Goal: Task Accomplishment & Management: Use online tool/utility

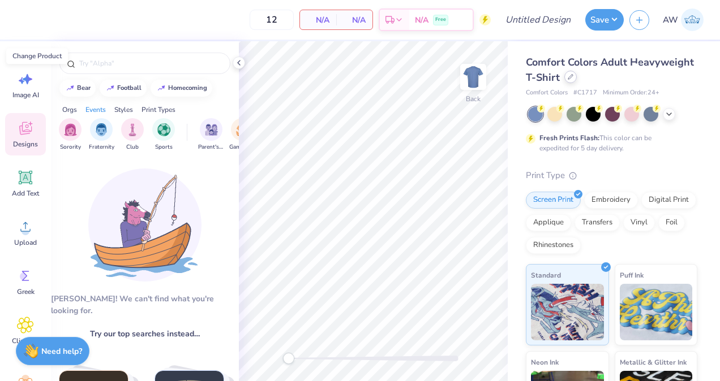
click at [576, 80] on div at bounding box center [570, 77] width 12 height 12
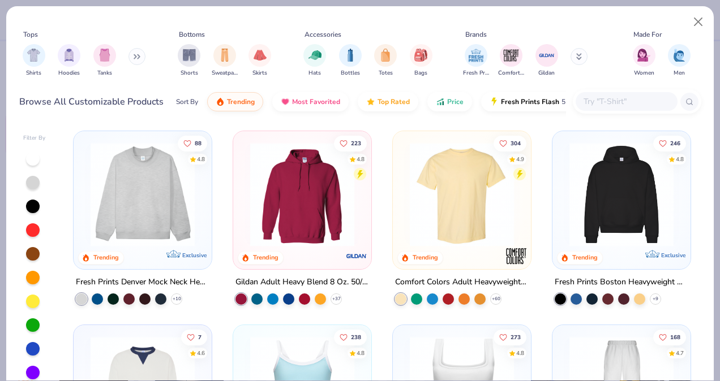
click at [622, 102] on input "text" at bounding box center [625, 101] width 87 height 13
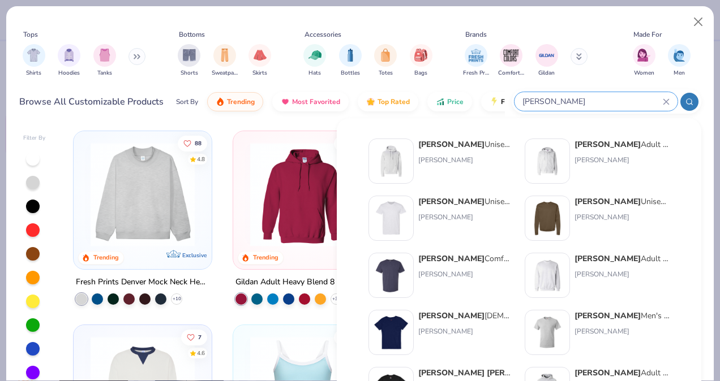
type input "hanes"
click at [399, 208] on img at bounding box center [390, 218] width 35 height 35
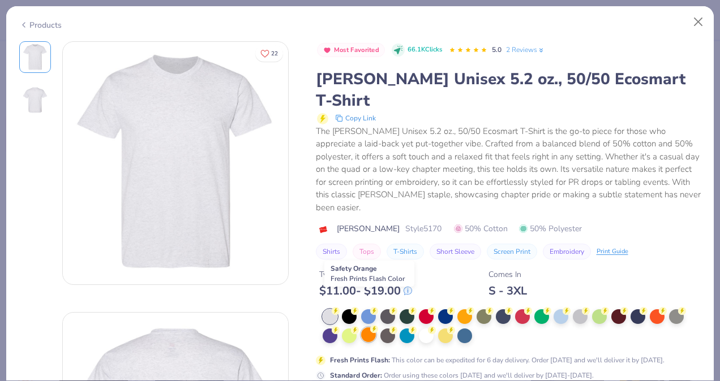
click at [369, 328] on div at bounding box center [368, 335] width 15 height 15
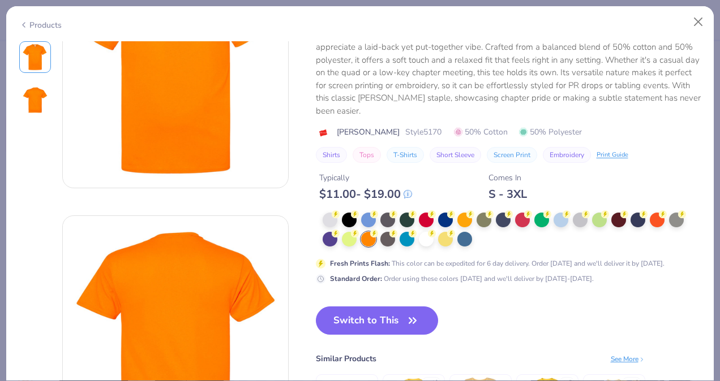
scroll to position [95, 0]
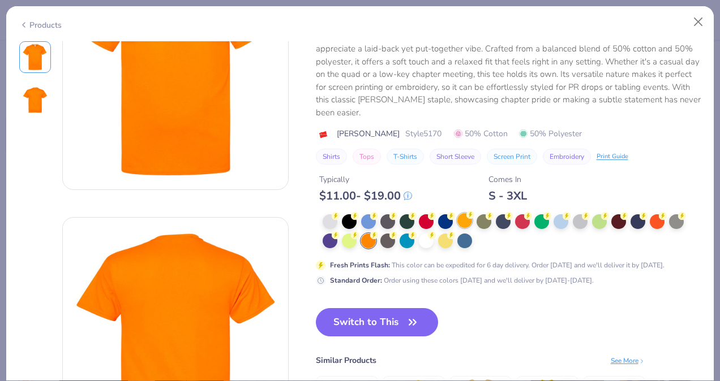
click at [465, 213] on div at bounding box center [464, 220] width 15 height 15
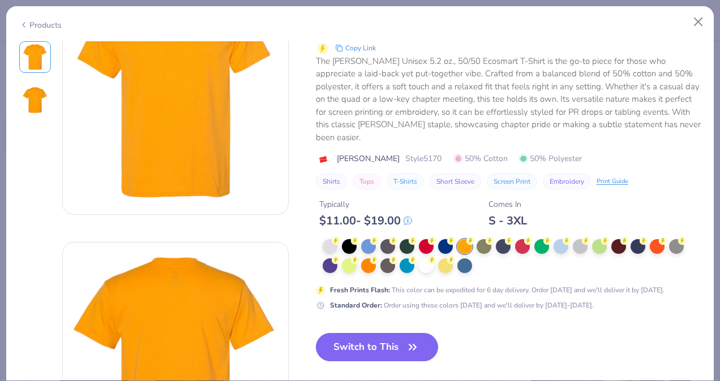
scroll to position [69, 0]
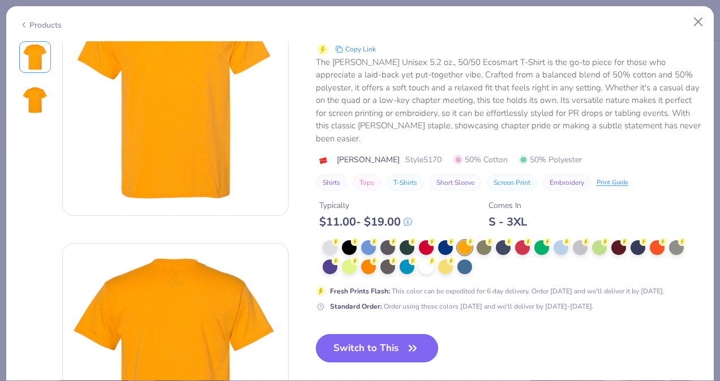
click at [395, 334] on button "Switch to This" at bounding box center [377, 348] width 123 height 28
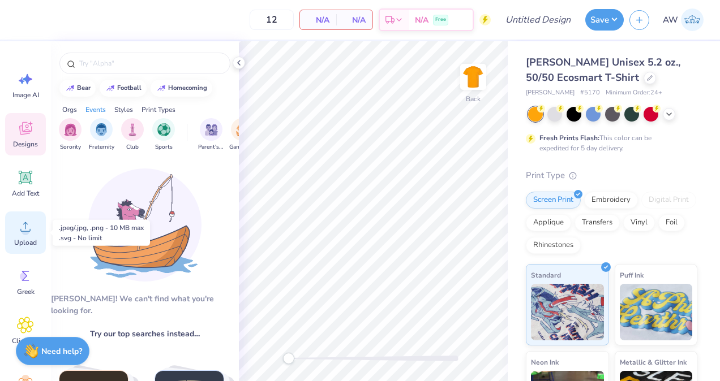
click at [25, 222] on icon at bounding box center [25, 226] width 17 height 17
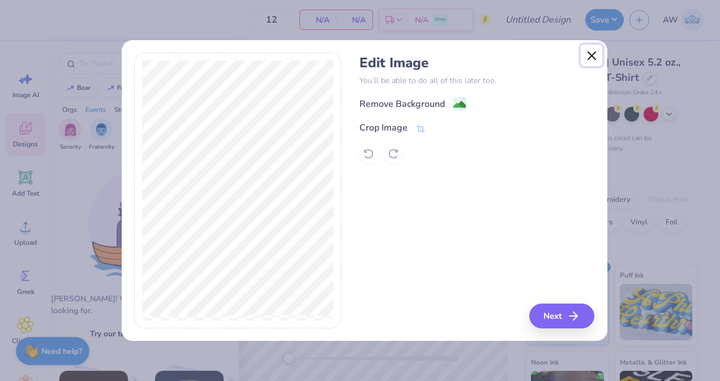
click at [595, 58] on button "Close" at bounding box center [590, 55] width 21 height 21
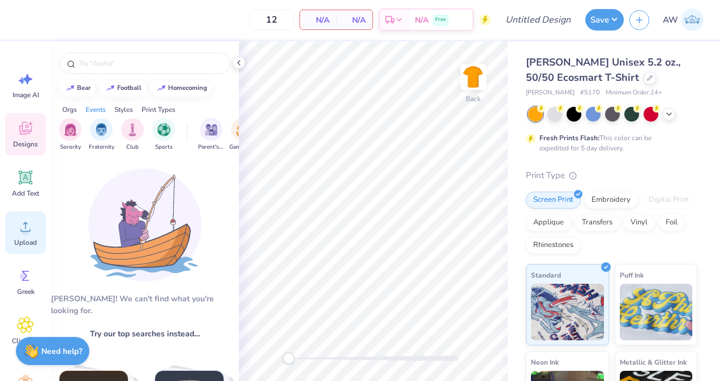
click at [19, 234] on icon at bounding box center [25, 226] width 17 height 17
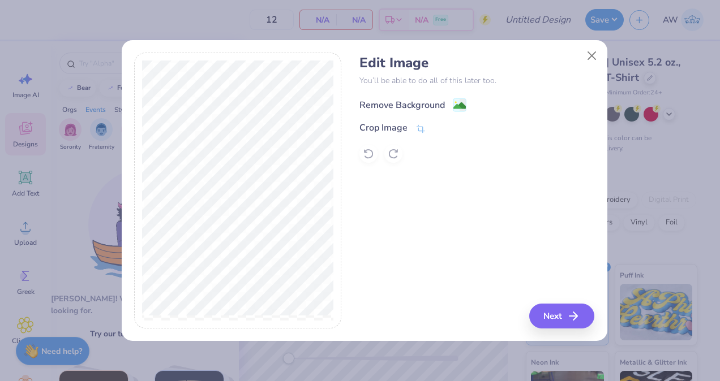
click at [398, 98] on div "Remove Background" at bounding box center [401, 105] width 85 height 14
click at [570, 315] on icon "button" at bounding box center [577, 316] width 14 height 14
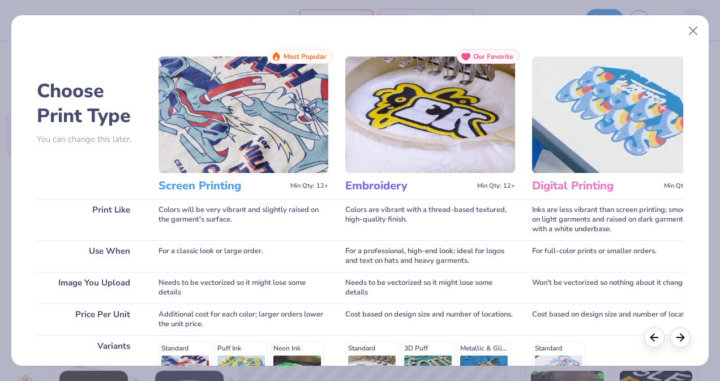
scroll to position [183, 0]
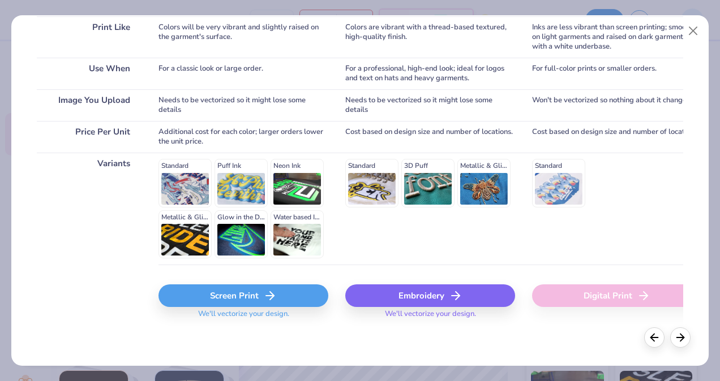
click at [230, 304] on div "Screen Print" at bounding box center [243, 296] width 170 height 23
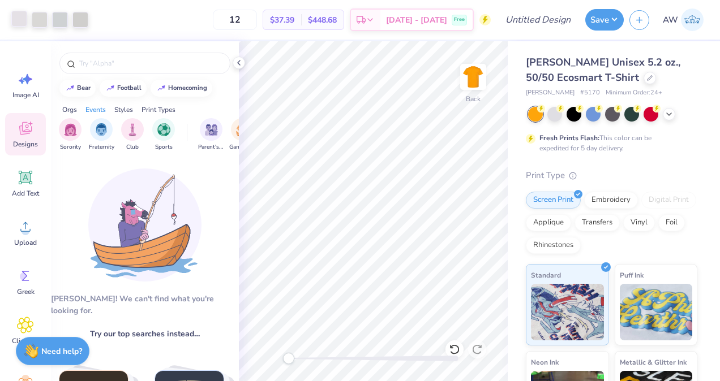
click at [23, 23] on div at bounding box center [19, 19] width 16 height 16
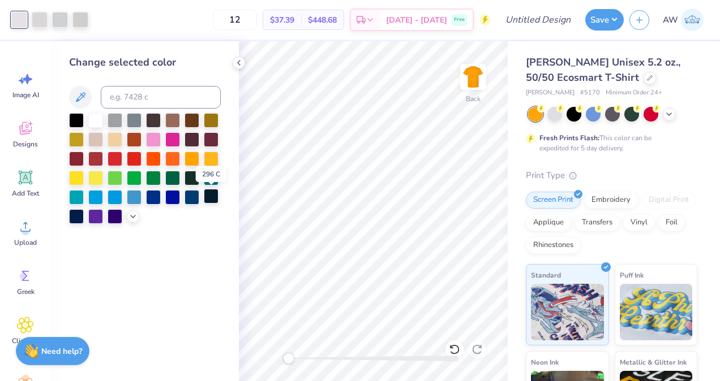
click at [207, 194] on div at bounding box center [211, 196] width 15 height 15
click at [37, 18] on div at bounding box center [40, 19] width 16 height 16
click at [217, 199] on div at bounding box center [211, 196] width 15 height 15
click at [37, 18] on div at bounding box center [40, 19] width 16 height 16
click at [212, 195] on div at bounding box center [211, 196] width 15 height 15
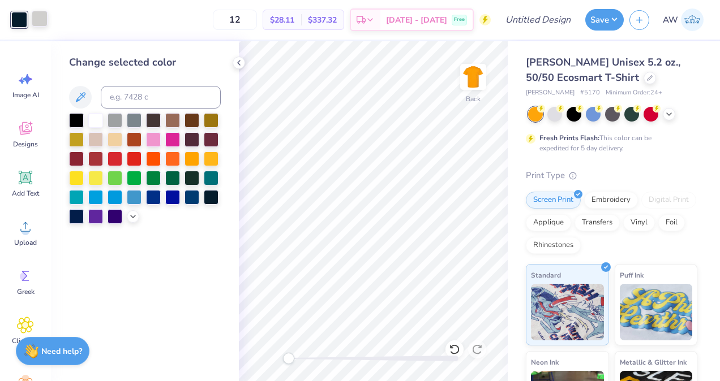
click at [41, 15] on div at bounding box center [40, 19] width 16 height 16
click at [212, 198] on div at bounding box center [211, 196] width 15 height 15
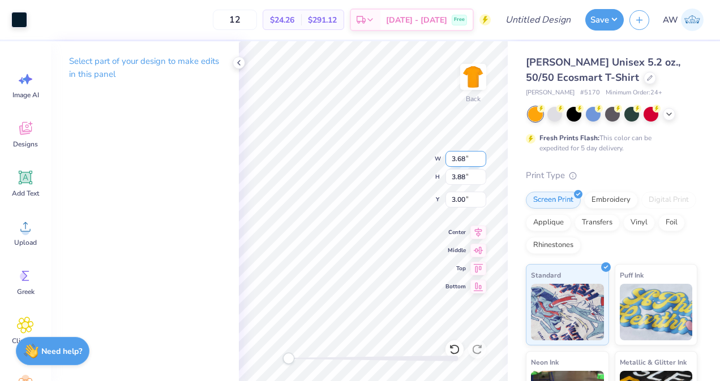
click at [466, 160] on input "3.68" at bounding box center [465, 159] width 41 height 16
type input "3.50"
click at [464, 176] on input "3.88" at bounding box center [465, 177] width 41 height 16
type input "3.41"
click at [464, 157] on input "3.33" at bounding box center [465, 159] width 41 height 16
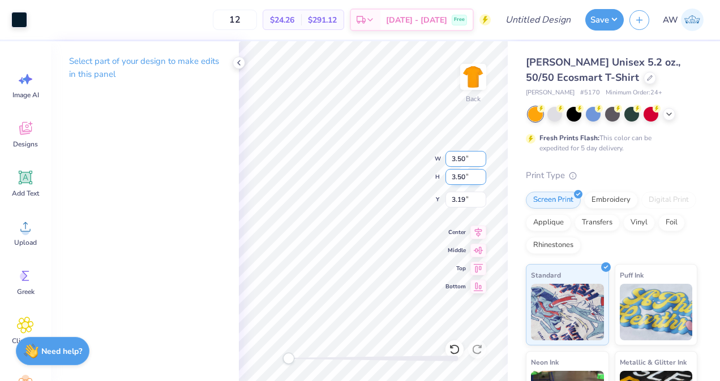
type input "3.50"
click at [464, 178] on div "Back W 3.50 3.50 " H 3.50 3.50 " Y 3.19 3.19 " Center Middle Top Bottom" at bounding box center [373, 211] width 269 height 340
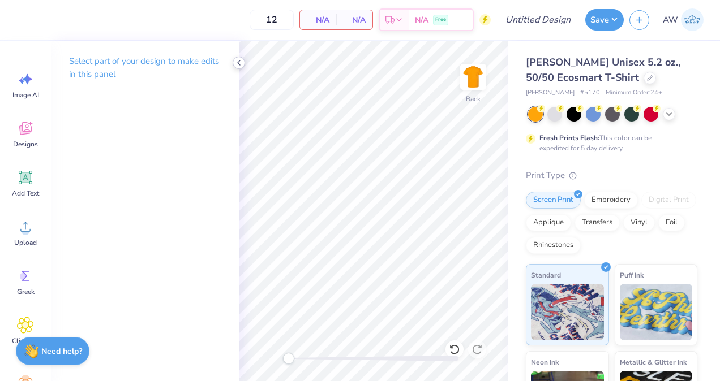
click at [240, 61] on icon at bounding box center [238, 62] width 9 height 9
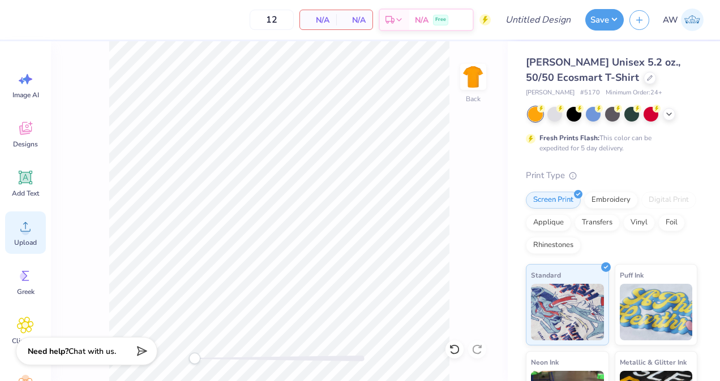
click at [16, 234] on div "Upload" at bounding box center [25, 233] width 41 height 42
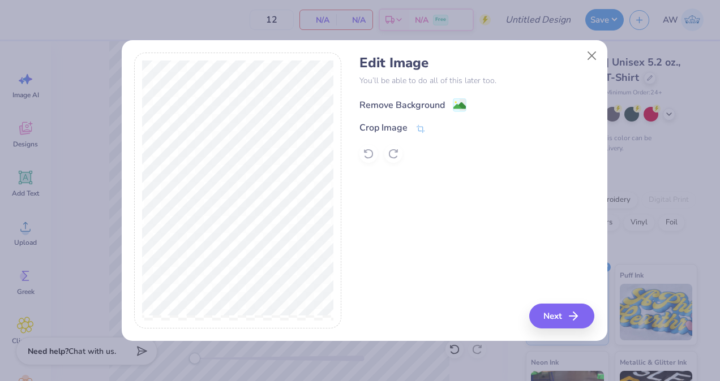
click at [417, 104] on div "Remove Background" at bounding box center [401, 105] width 85 height 14
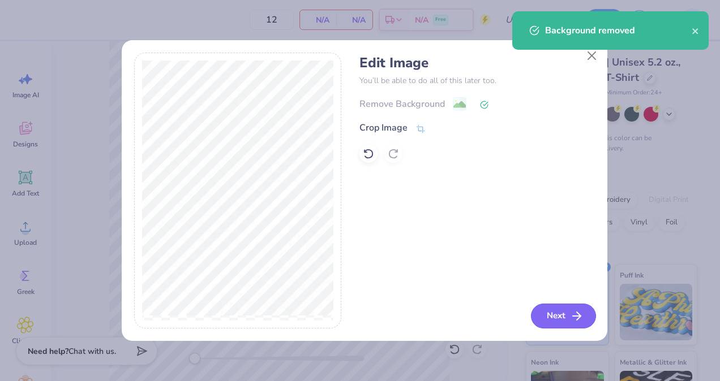
click at [561, 309] on button "Next" at bounding box center [563, 316] width 65 height 25
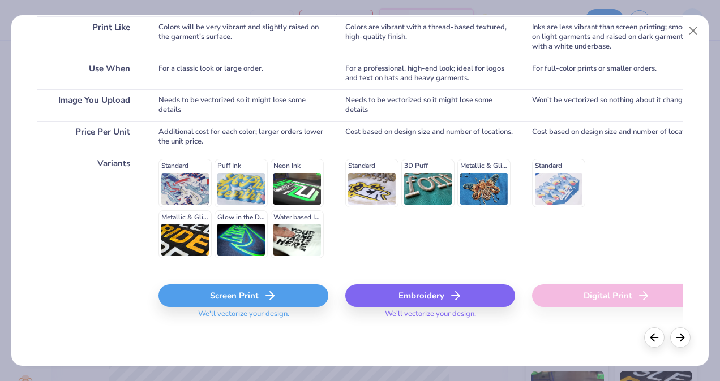
click at [239, 290] on div "Screen Print" at bounding box center [243, 296] width 170 height 23
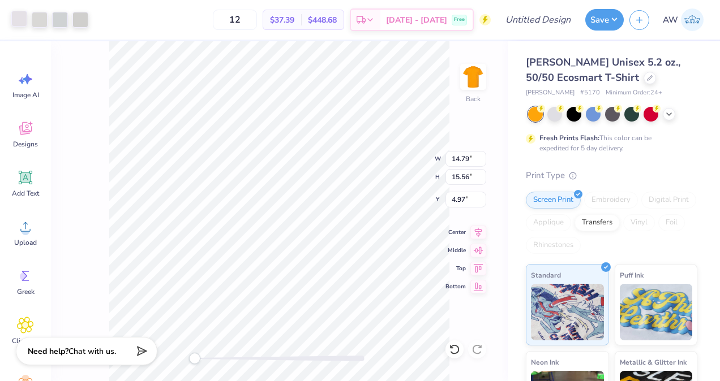
click at [12, 16] on div at bounding box center [19, 19] width 16 height 16
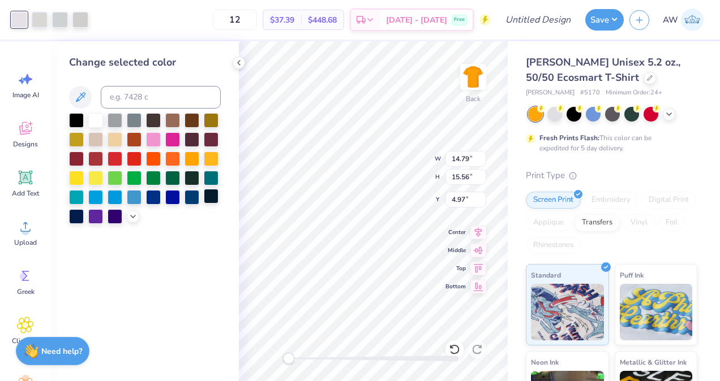
click at [211, 197] on div at bounding box center [211, 196] width 15 height 15
click at [36, 19] on div at bounding box center [40, 19] width 16 height 16
click at [214, 198] on div at bounding box center [211, 196] width 15 height 15
click at [37, 19] on div at bounding box center [40, 19] width 16 height 16
click at [213, 197] on div at bounding box center [211, 196] width 15 height 15
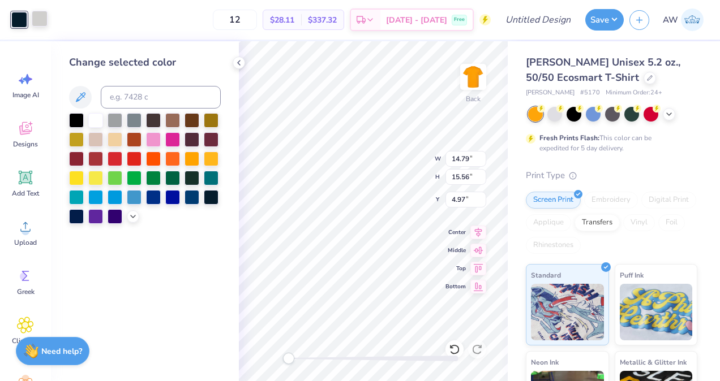
click at [38, 15] on div at bounding box center [40, 19] width 16 height 16
click at [214, 198] on div at bounding box center [211, 196] width 15 height 15
click at [480, 161] on input "14.78" at bounding box center [465, 159] width 41 height 16
click at [480, 161] on input "14.77" at bounding box center [465, 159] width 41 height 16
click at [480, 161] on input "14.76" at bounding box center [465, 159] width 41 height 16
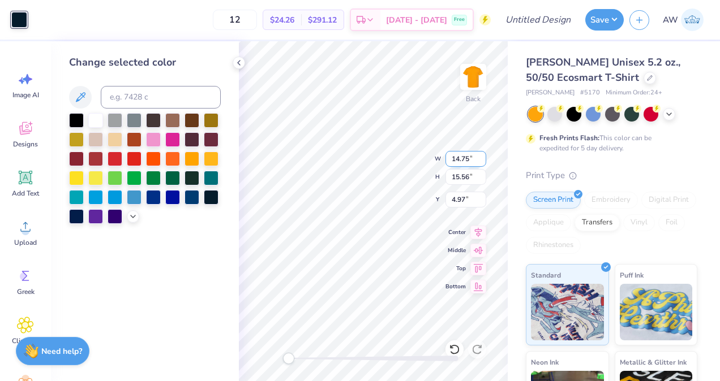
click at [480, 161] on input "14.75" at bounding box center [465, 159] width 41 height 16
click at [480, 161] on input "14.74" at bounding box center [465, 159] width 41 height 16
click at [480, 161] on input "14.73" at bounding box center [465, 159] width 41 height 16
click at [480, 161] on input "14.72" at bounding box center [465, 159] width 41 height 16
click at [480, 161] on input "14.71" at bounding box center [465, 159] width 41 height 16
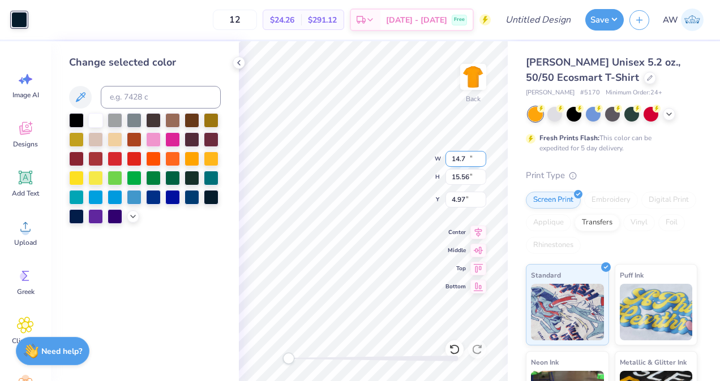
click at [480, 161] on input "14.7" at bounding box center [465, 159] width 41 height 16
click at [480, 161] on input "14.69" at bounding box center [465, 159] width 41 height 16
click at [480, 161] on input "12.05" at bounding box center [465, 159] width 41 height 16
type input "1"
type input "3.50"
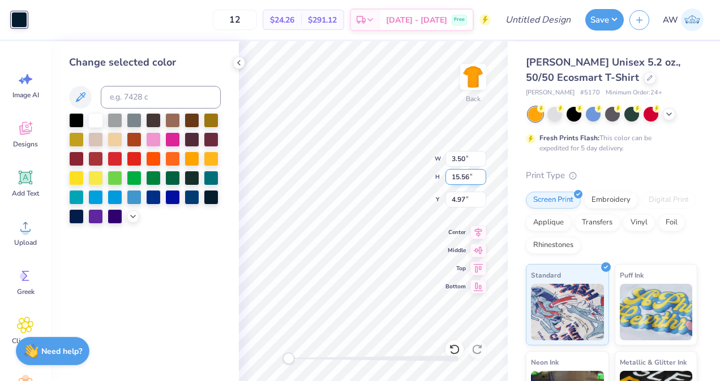
click at [467, 176] on input "15.56" at bounding box center [465, 177] width 41 height 16
click at [469, 176] on input "15.56" at bounding box center [465, 177] width 41 height 16
type input "1"
type input "3.41"
click at [468, 197] on input "4.97" at bounding box center [465, 200] width 41 height 16
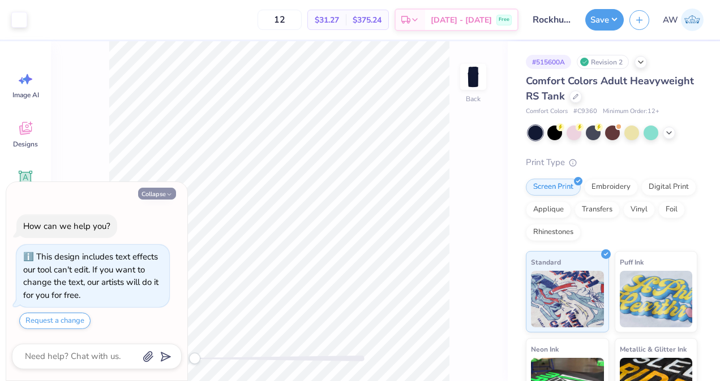
click at [163, 191] on button "Collapse" at bounding box center [157, 194] width 38 height 12
type textarea "x"
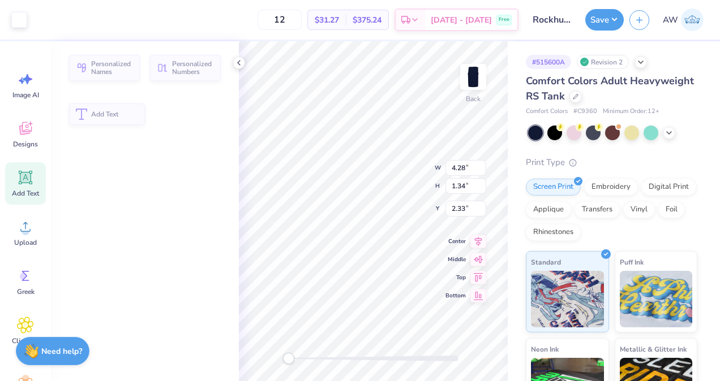
type input "4.28"
type input "1.34"
type input "2.33"
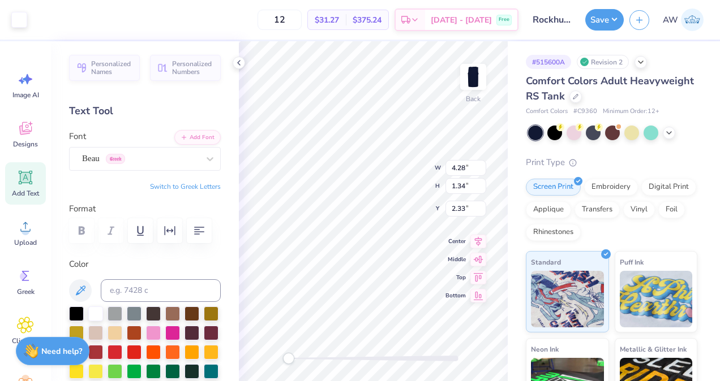
type input "2.91"
type input "4.00"
type input "3.00"
click at [412, 179] on div "Back W 2.91 2.91 " H 4.00 4.00 " Y 3.00 3.00 " Center Middle Top Bottom" at bounding box center [373, 211] width 269 height 340
type input "2.91"
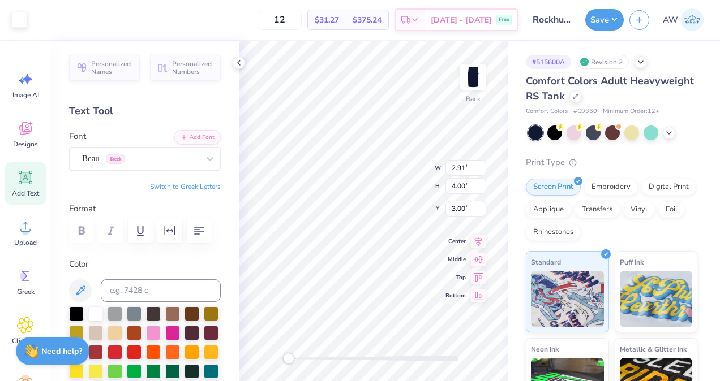
type input "4.00"
type input "3.00"
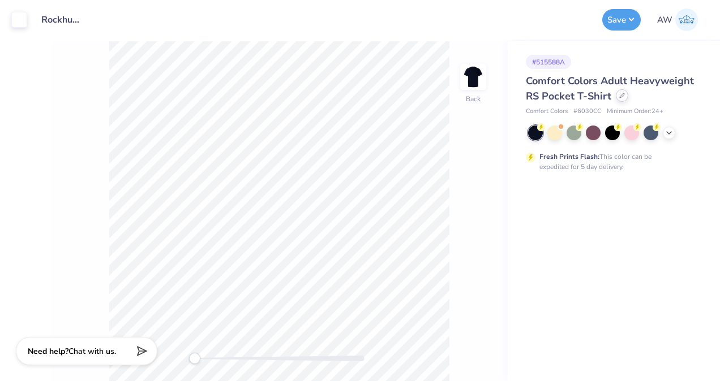
click at [618, 100] on div at bounding box center [621, 95] width 12 height 12
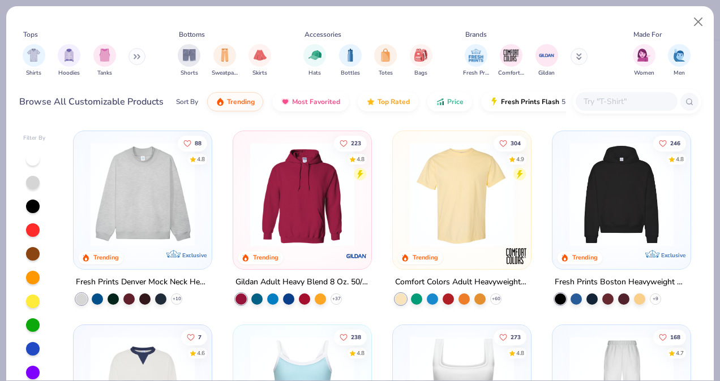
click at [618, 97] on input "text" at bounding box center [625, 101] width 87 height 13
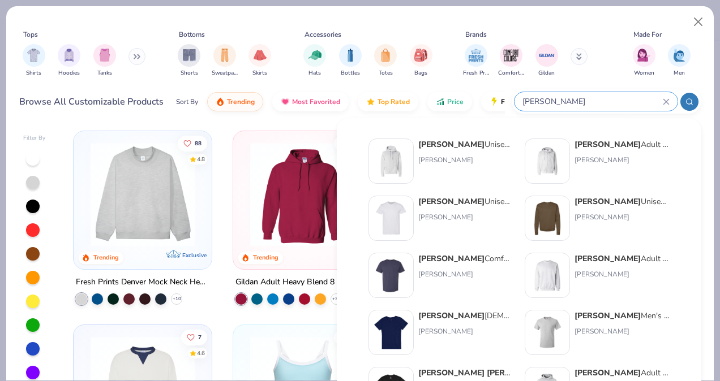
type input "hanes"
click at [403, 212] on img at bounding box center [390, 218] width 35 height 35
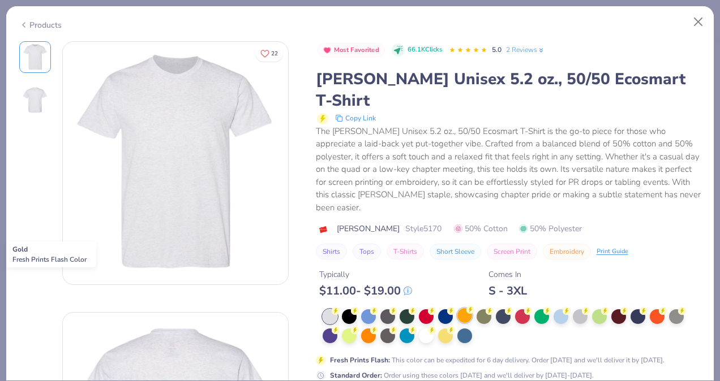
click at [465, 308] on div at bounding box center [464, 315] width 15 height 15
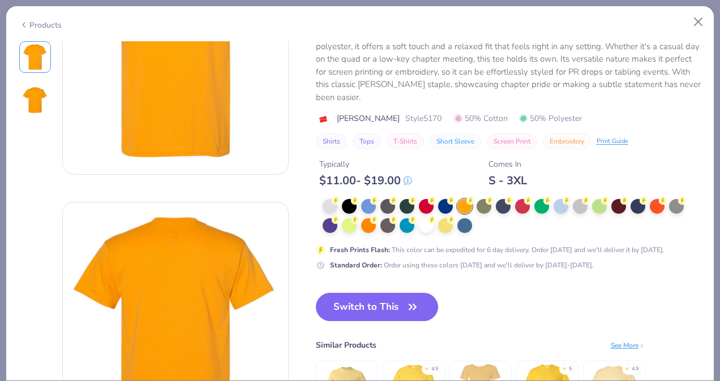
scroll to position [111, 0]
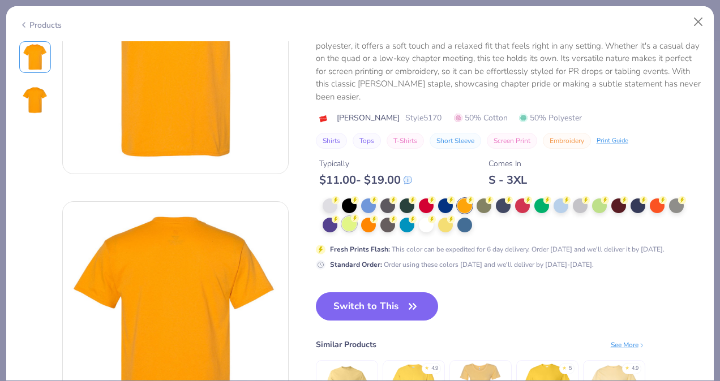
click at [345, 217] on div at bounding box center [349, 224] width 15 height 15
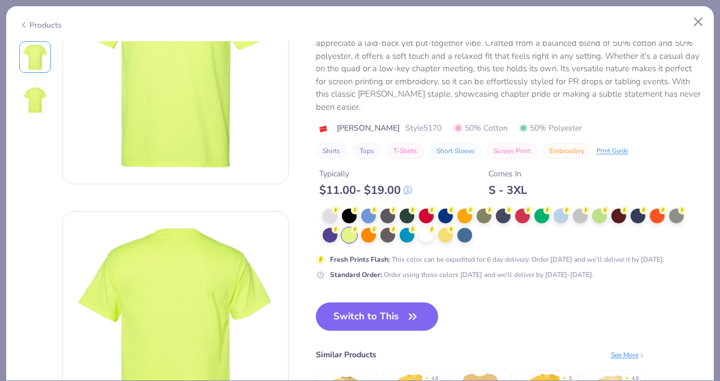
scroll to position [108, 0]
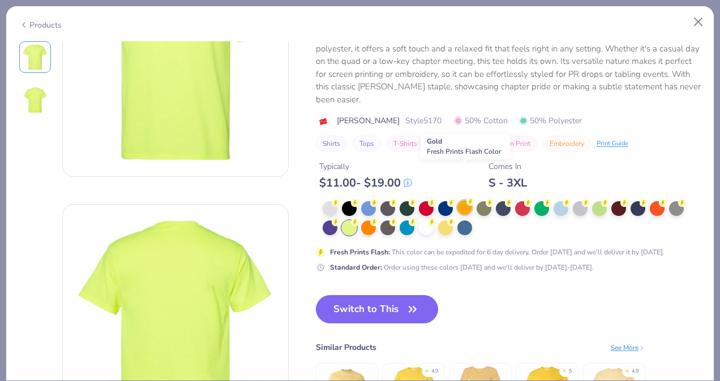
click at [463, 200] on div at bounding box center [464, 207] width 15 height 15
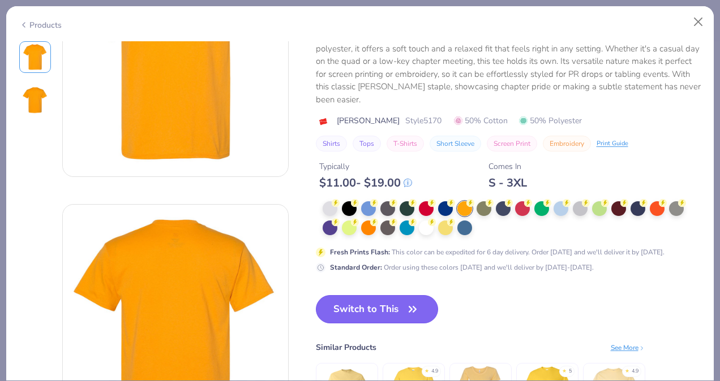
click at [390, 295] on button "Switch to This" at bounding box center [377, 309] width 123 height 28
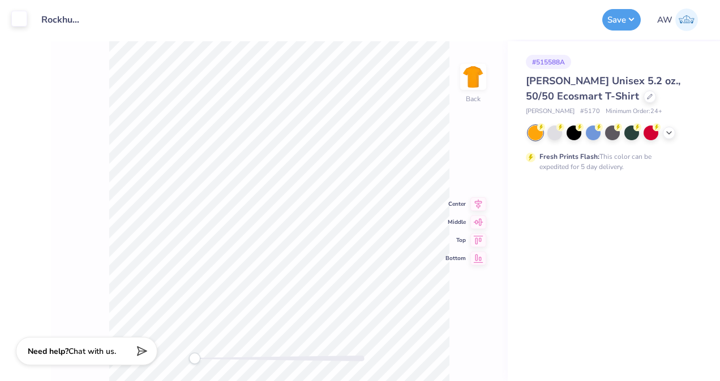
click at [21, 20] on div at bounding box center [19, 19] width 16 height 16
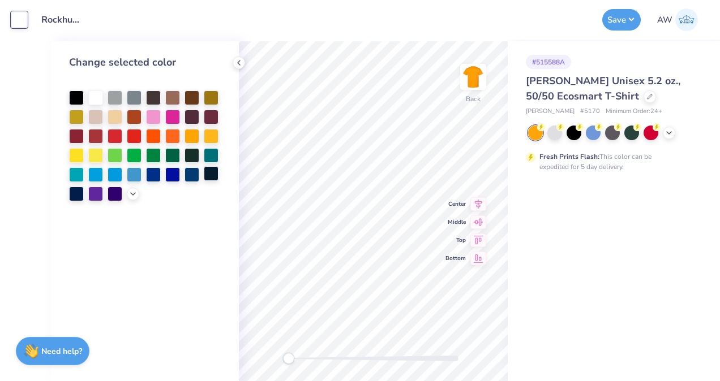
click at [214, 174] on div at bounding box center [211, 173] width 15 height 15
click at [507, 226] on div "# 515588A Hanes Unisex 5.2 oz., 50/50 Ecosmart T-Shirt Hanes # 5170 Minimum Ord…" at bounding box center [613, 211] width 212 height 340
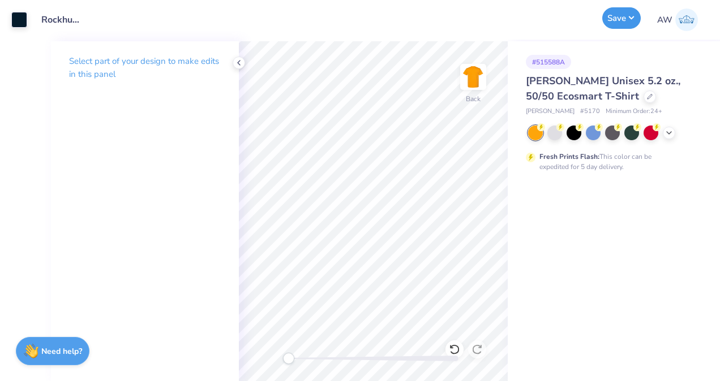
click at [626, 17] on button "Save" at bounding box center [621, 17] width 38 height 21
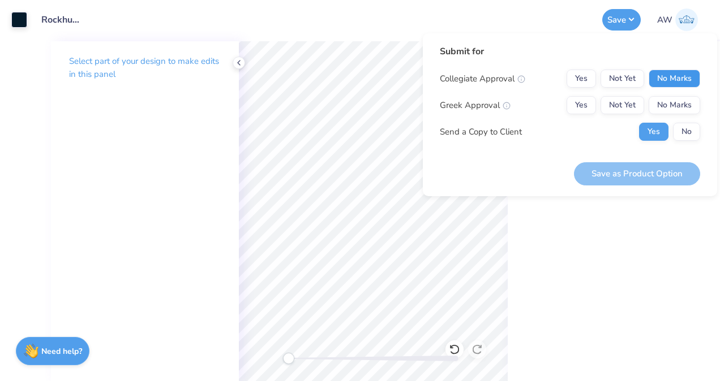
click at [673, 81] on button "No Marks" at bounding box center [673, 79] width 51 height 18
click at [675, 100] on button "No Marks" at bounding box center [673, 105] width 51 height 18
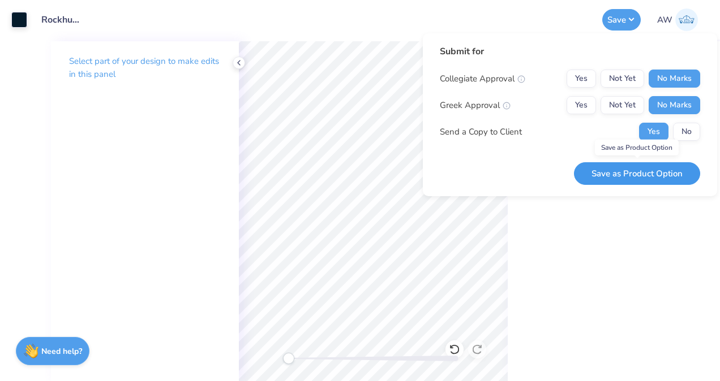
click at [636, 175] on button "Save as Product Option" at bounding box center [637, 173] width 126 height 23
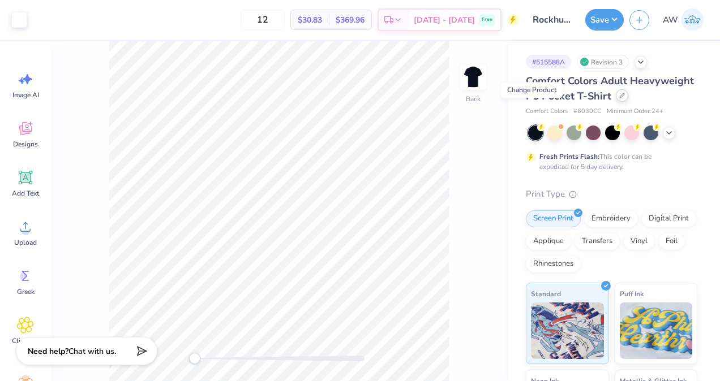
click at [619, 98] on icon at bounding box center [622, 96] width 6 height 6
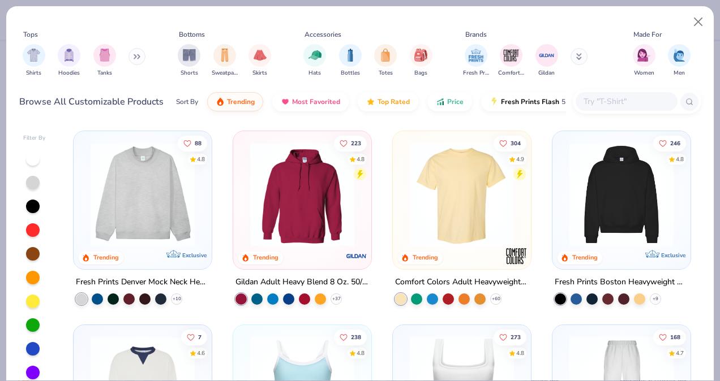
click at [598, 98] on input "text" at bounding box center [625, 101] width 87 height 13
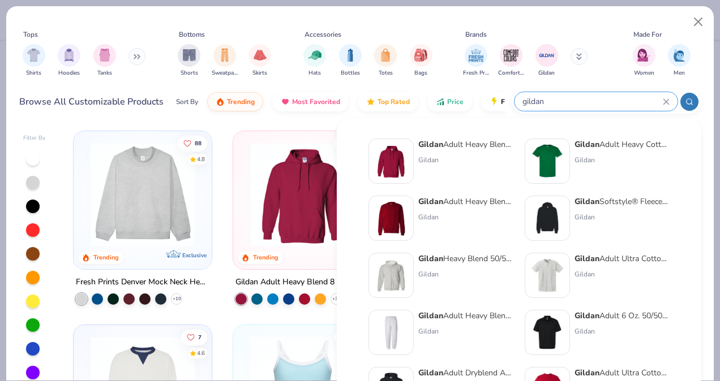
type input "gildan"
click at [556, 150] on img at bounding box center [546, 161] width 35 height 35
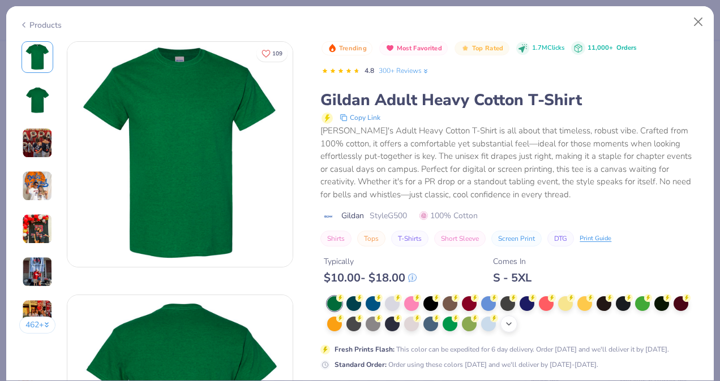
click at [512, 326] on icon at bounding box center [508, 324] width 9 height 9
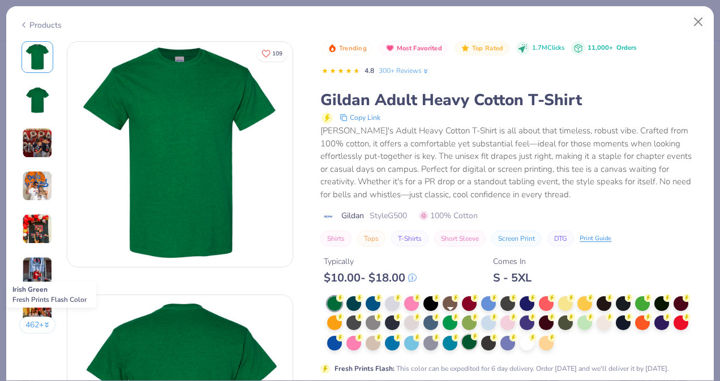
scroll to position [23, 0]
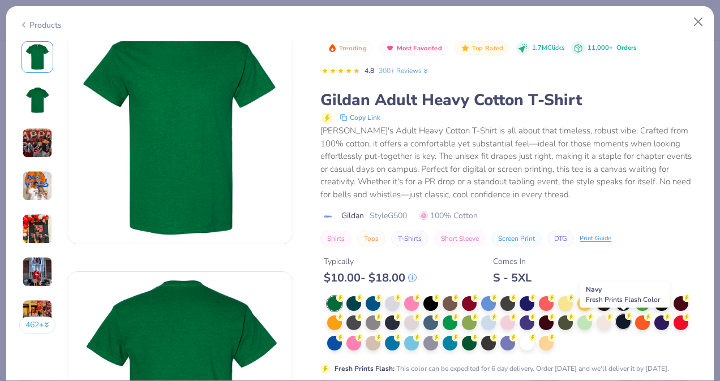
click at [622, 320] on div at bounding box center [622, 322] width 15 height 15
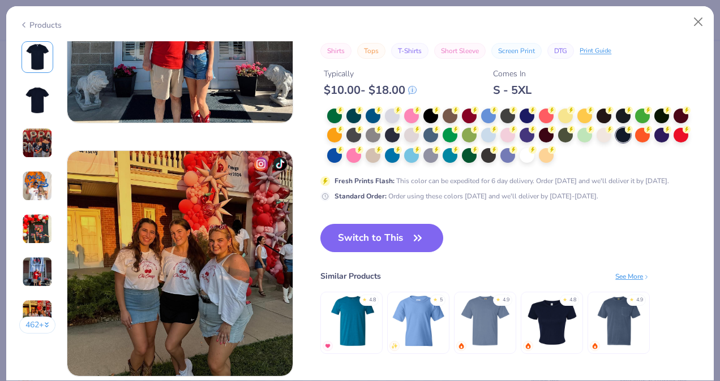
scroll to position [1413, 0]
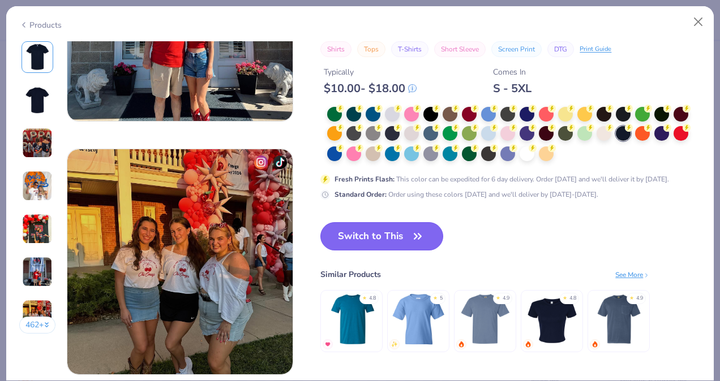
click at [399, 236] on button "Switch to This" at bounding box center [381, 236] width 123 height 28
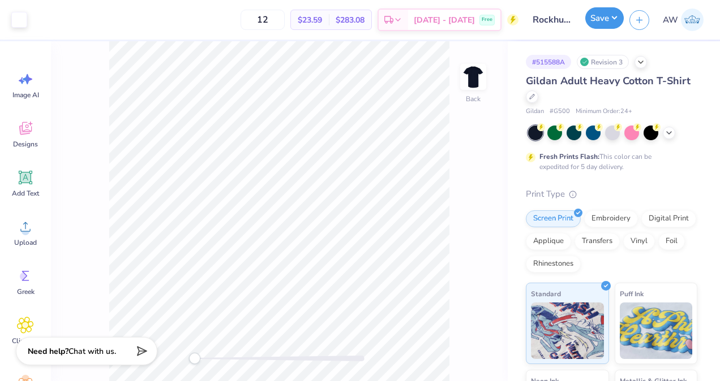
click at [613, 21] on button "Save" at bounding box center [604, 17] width 38 height 21
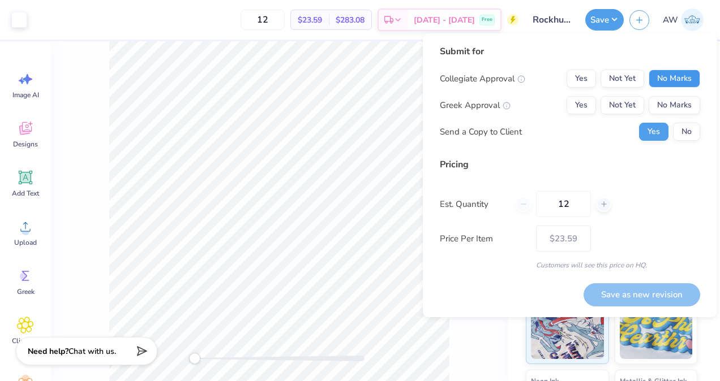
click at [661, 79] on button "No Marks" at bounding box center [673, 79] width 51 height 18
click at [665, 104] on button "No Marks" at bounding box center [673, 105] width 51 height 18
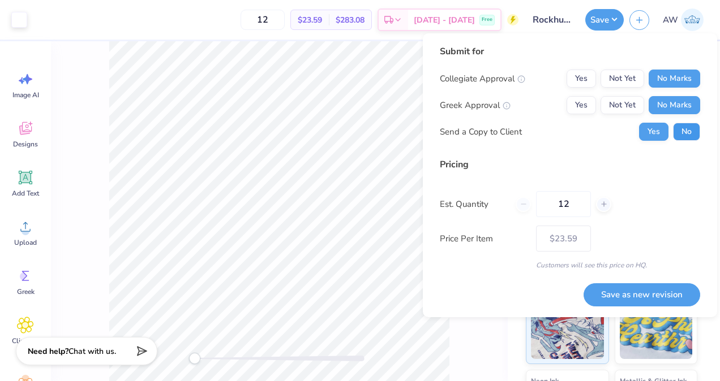
click at [678, 126] on button "No" at bounding box center [686, 132] width 27 height 18
click at [574, 205] on input "12" at bounding box center [563, 204] width 55 height 26
type input "1"
type input "0"
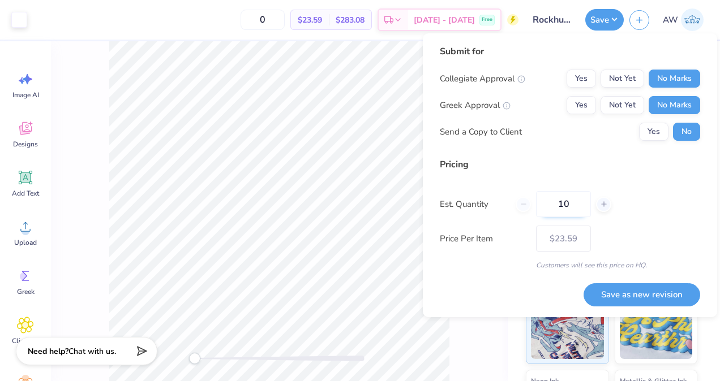
type input "100"
type input "$9.81"
type input "100"
click at [657, 295] on button "Save as new revision" at bounding box center [641, 294] width 117 height 23
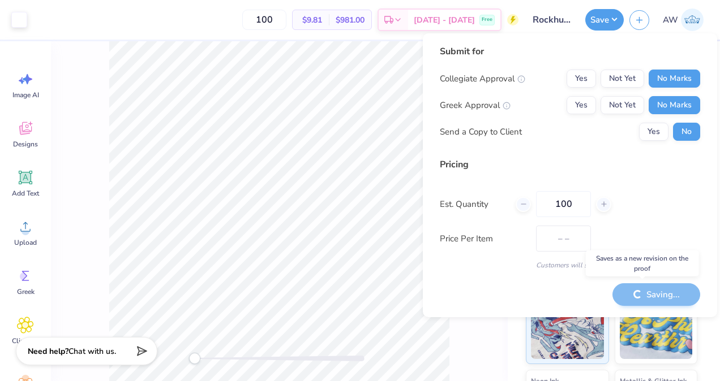
type input "$9.81"
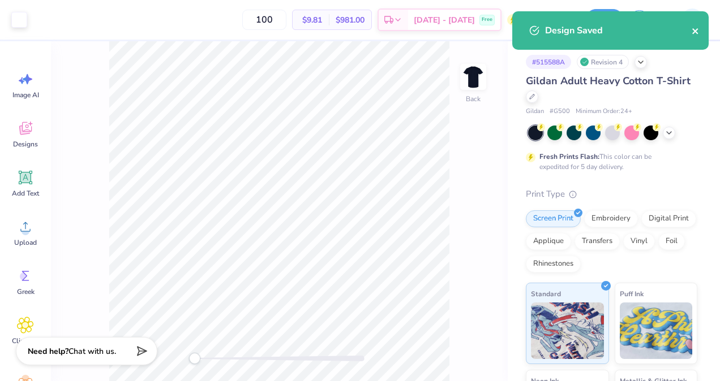
click at [696, 30] on icon "close" at bounding box center [695, 31] width 6 height 6
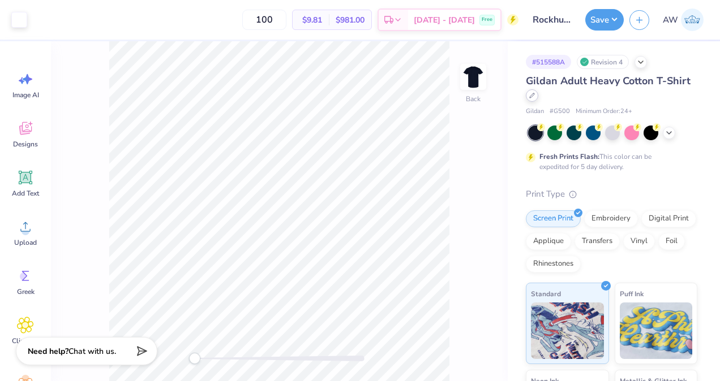
click at [535, 96] on icon at bounding box center [532, 96] width 6 height 6
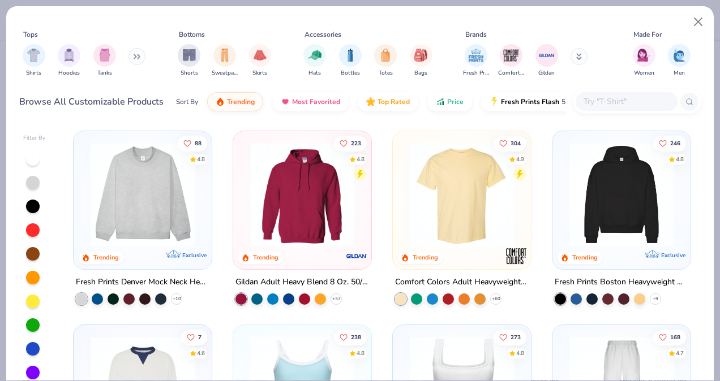
click at [589, 105] on input "text" at bounding box center [625, 101] width 87 height 13
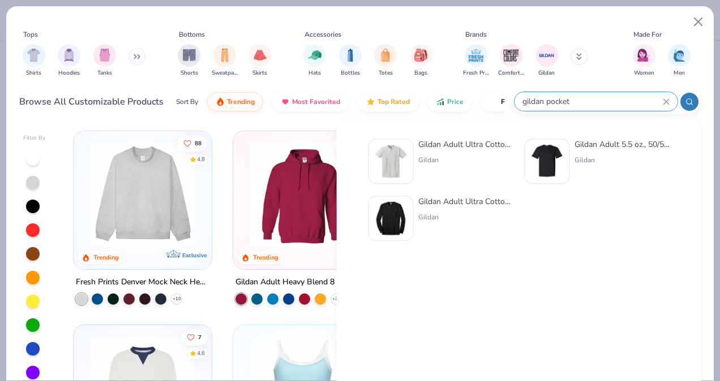
type input "gildan pocket"
click at [546, 157] on img at bounding box center [546, 161] width 35 height 35
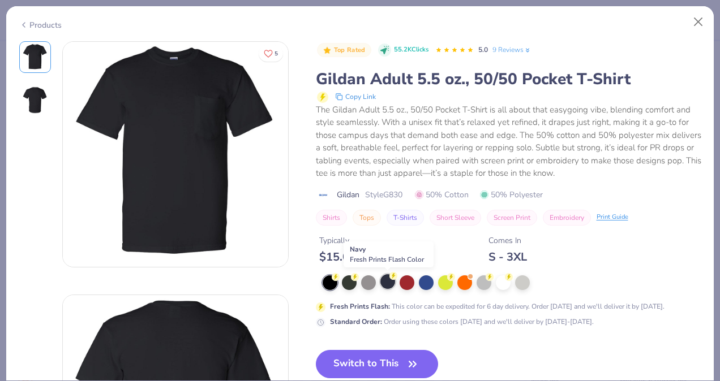
click at [392, 283] on div at bounding box center [387, 281] width 15 height 15
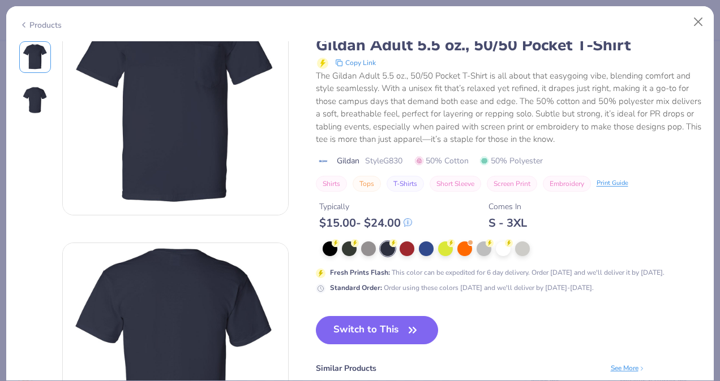
scroll to position [53, 0]
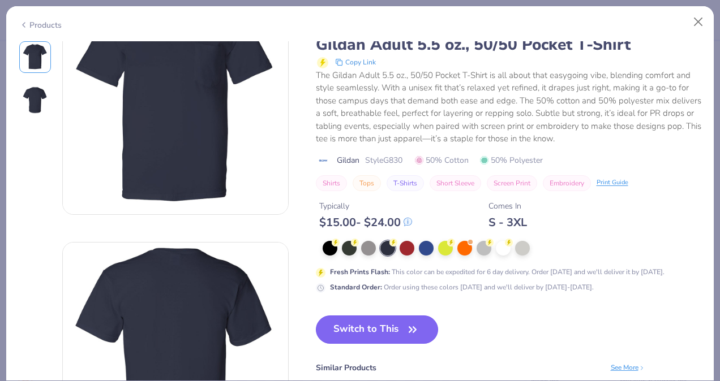
click at [415, 329] on icon "button" at bounding box center [412, 330] width 16 height 16
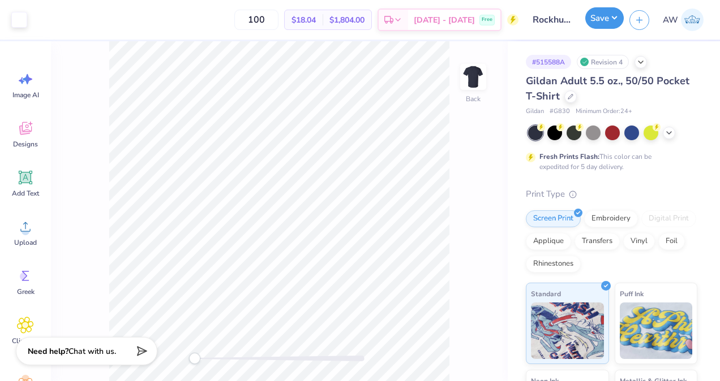
click at [604, 27] on button "Save" at bounding box center [604, 17] width 38 height 21
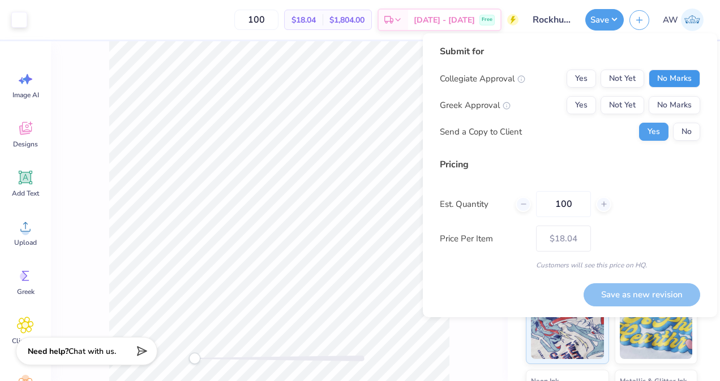
click at [679, 83] on button "No Marks" at bounding box center [673, 79] width 51 height 18
click at [675, 105] on button "No Marks" at bounding box center [673, 105] width 51 height 18
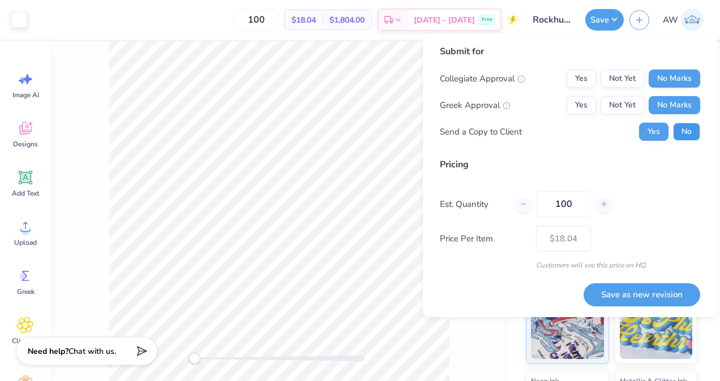
click at [686, 128] on button "No" at bounding box center [686, 132] width 27 height 18
click at [633, 300] on button "Save as new revision" at bounding box center [641, 294] width 117 height 23
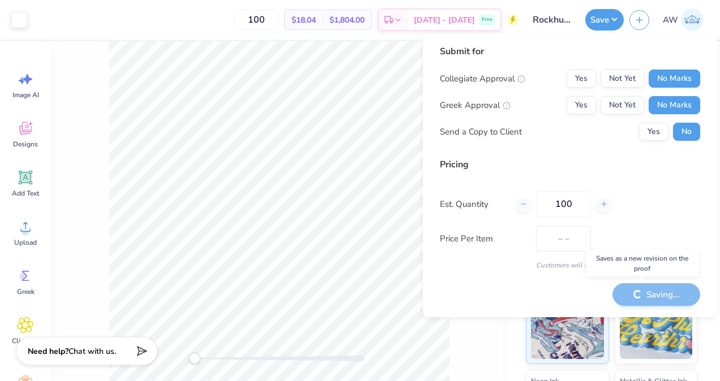
type input "$18.04"
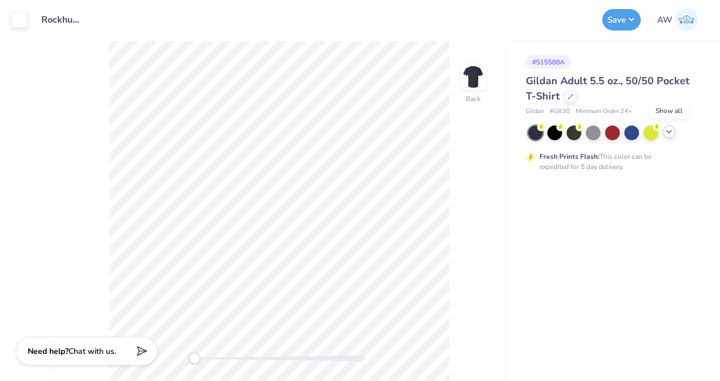
click at [673, 135] on icon at bounding box center [668, 131] width 9 height 9
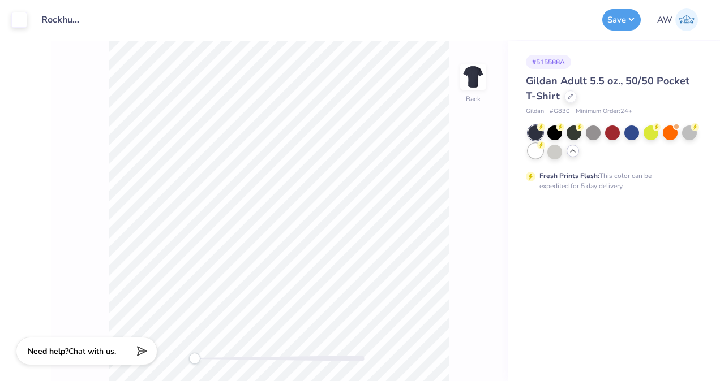
click at [533, 153] on div at bounding box center [535, 151] width 15 height 15
click at [16, 24] on div at bounding box center [19, 19] width 16 height 16
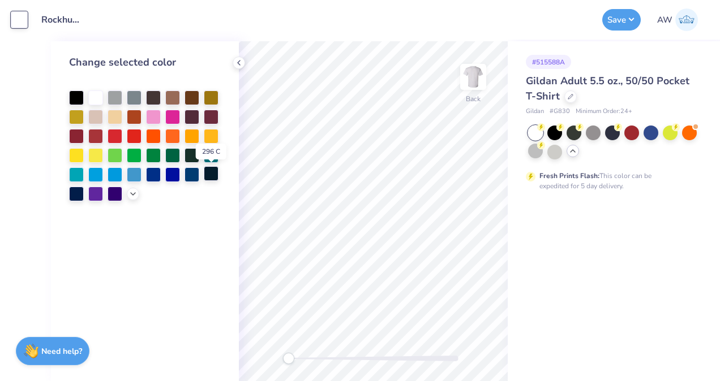
click at [212, 174] on div at bounding box center [211, 173] width 15 height 15
click at [623, 20] on button "Save" at bounding box center [621, 17] width 38 height 21
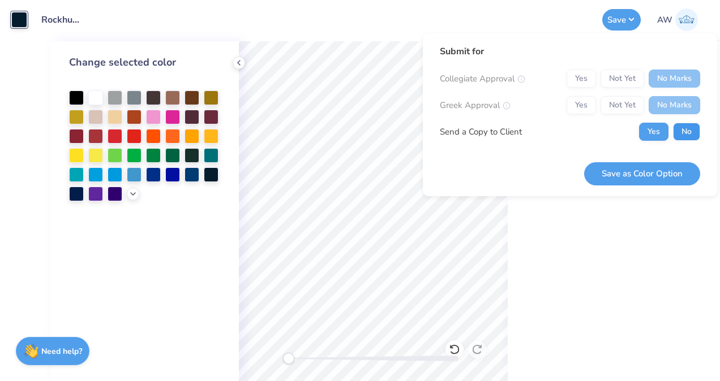
click at [686, 136] on button "No" at bounding box center [686, 132] width 27 height 18
click at [658, 167] on button "Save as Color Option" at bounding box center [642, 173] width 116 height 23
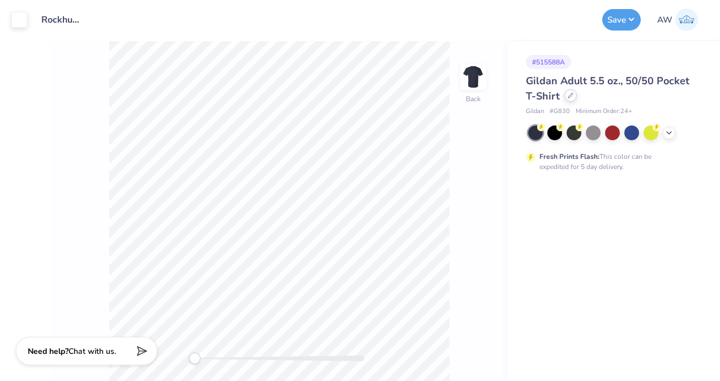
click at [567, 98] on icon at bounding box center [570, 96] width 6 height 6
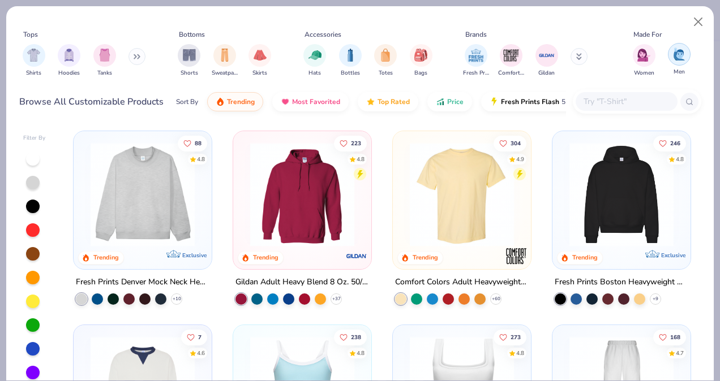
click at [674, 57] on img "filter for Men" at bounding box center [679, 54] width 12 height 13
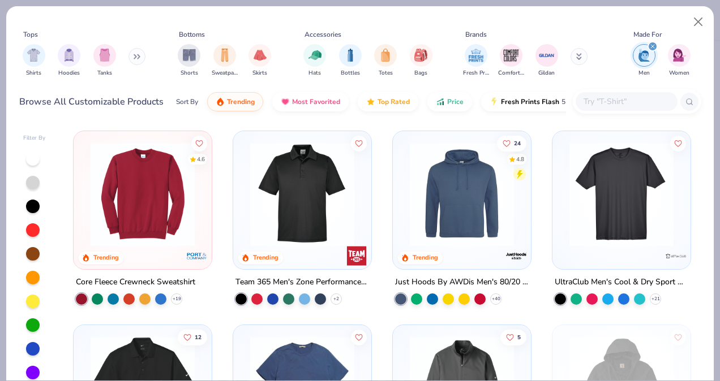
scroll to position [0, 40]
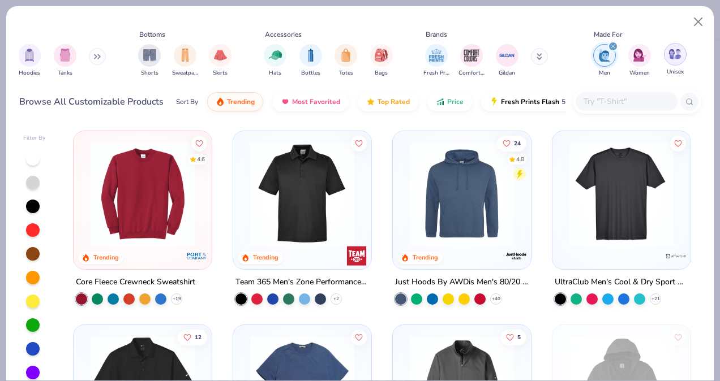
click at [675, 59] on img "filter for Unisex" at bounding box center [674, 54] width 13 height 13
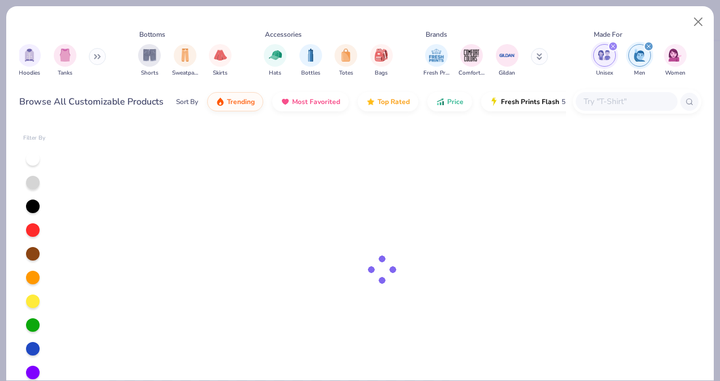
click at [625, 106] on input "text" at bounding box center [625, 101] width 87 height 13
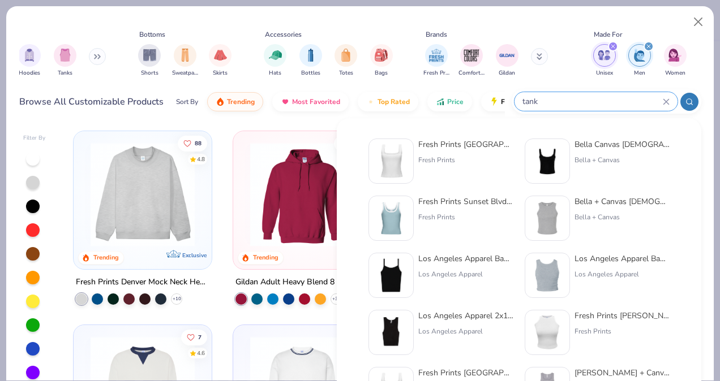
type input "tank"
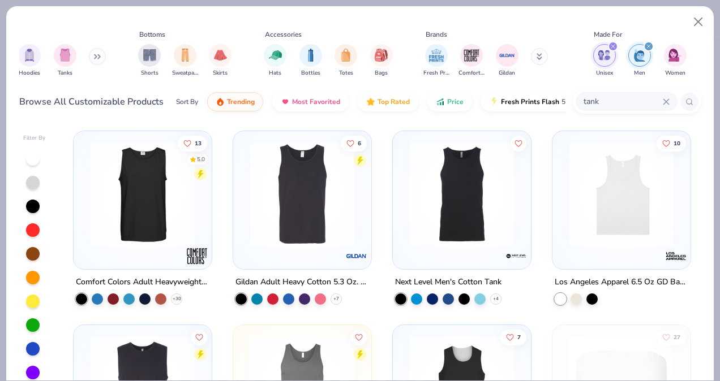
click at [303, 188] on img at bounding box center [301, 195] width 115 height 104
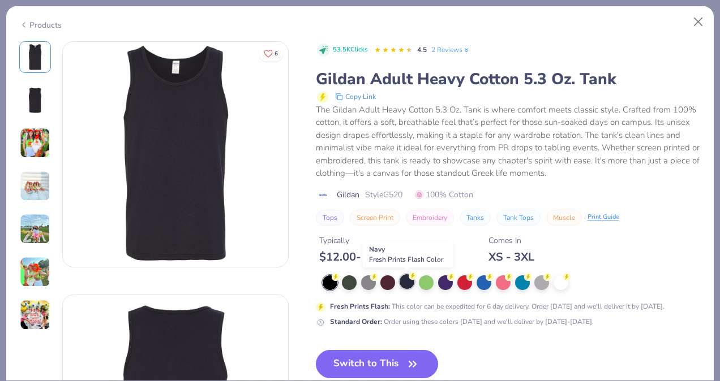
click at [402, 282] on div at bounding box center [406, 281] width 15 height 15
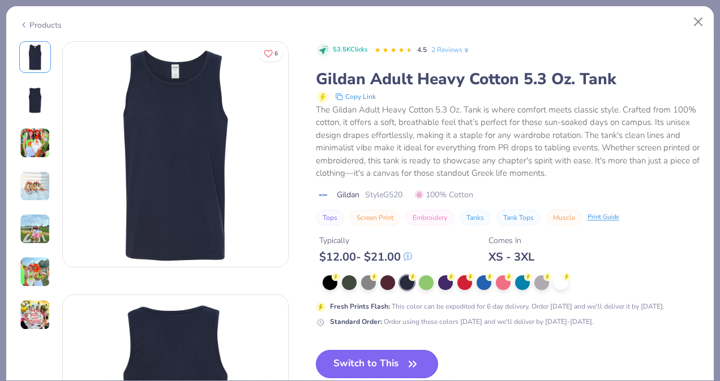
click at [383, 359] on button "Switch to This" at bounding box center [377, 364] width 123 height 28
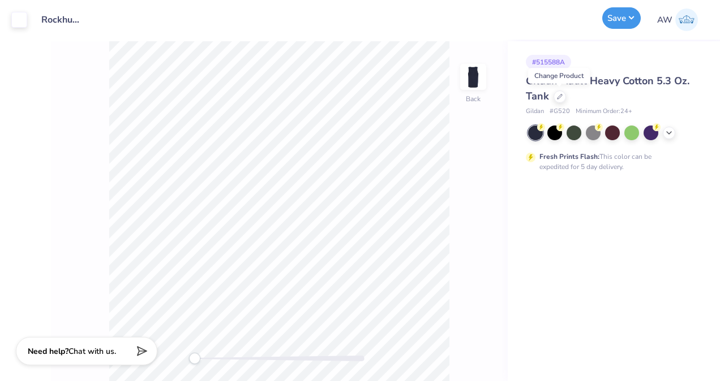
click at [624, 16] on button "Save" at bounding box center [621, 17] width 38 height 21
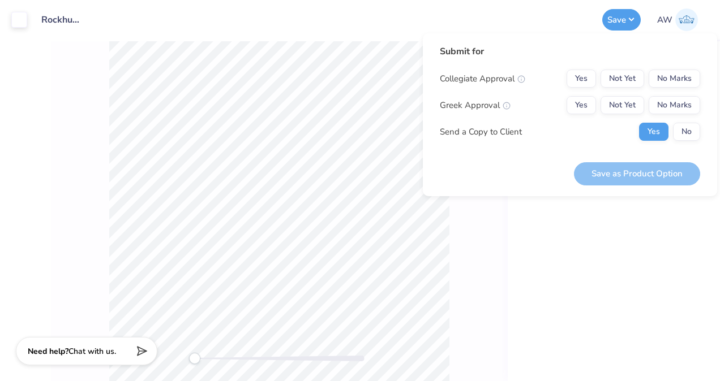
click at [670, 67] on div "Submit for Collegiate Approval Yes Not Yet No Marks Greek Approval Yes Not Yet …" at bounding box center [570, 97] width 260 height 105
click at [672, 78] on button "No Marks" at bounding box center [673, 79] width 51 height 18
click at [674, 96] on button "No Marks" at bounding box center [673, 105] width 51 height 18
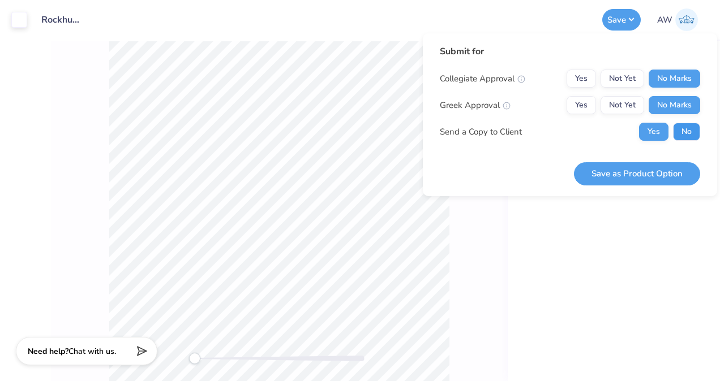
click at [691, 134] on button "No" at bounding box center [686, 132] width 27 height 18
click at [653, 173] on button "Save as Product Option" at bounding box center [637, 173] width 126 height 23
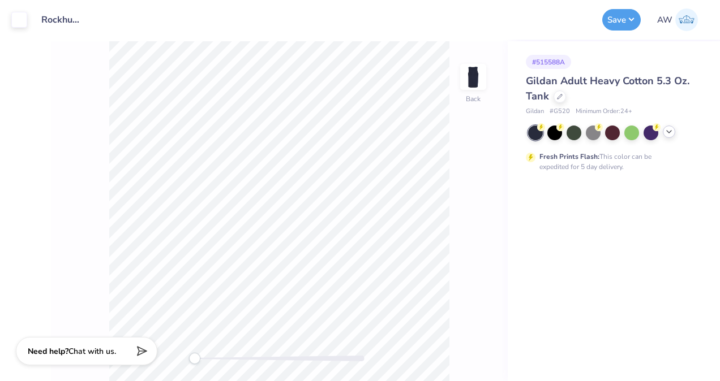
click at [667, 135] on icon at bounding box center [668, 131] width 9 height 9
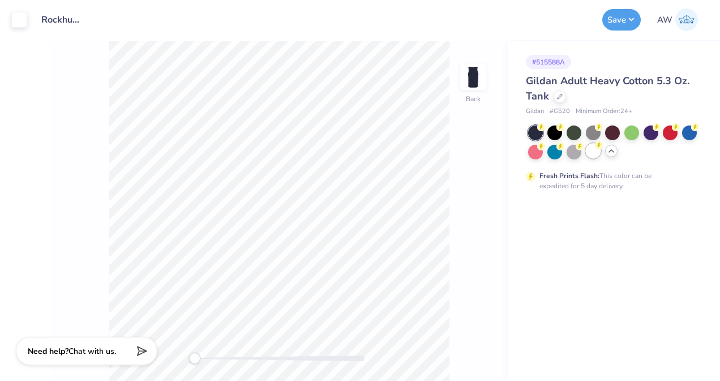
click at [592, 158] on div at bounding box center [592, 151] width 15 height 15
click at [23, 16] on div at bounding box center [19, 19] width 16 height 16
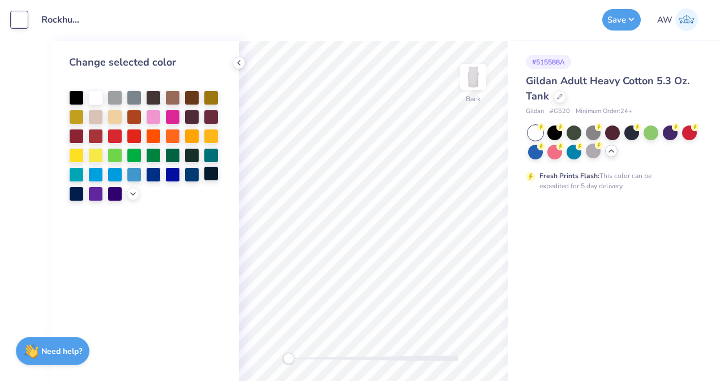
click at [210, 174] on div at bounding box center [211, 173] width 15 height 15
click at [624, 20] on button "Save" at bounding box center [621, 17] width 38 height 21
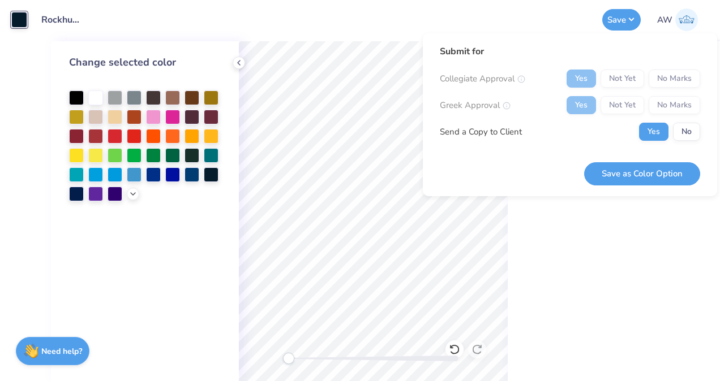
click at [674, 81] on div "Yes Not Yet No Marks" at bounding box center [632, 79] width 133 height 18
click at [670, 77] on div "Yes Not Yet No Marks" at bounding box center [632, 79] width 133 height 18
drag, startPoint x: 670, startPoint y: 77, endPoint x: 671, endPoint y: 106, distance: 28.3
click at [671, 106] on div "Yes Not Yet No Marks" at bounding box center [632, 105] width 133 height 18
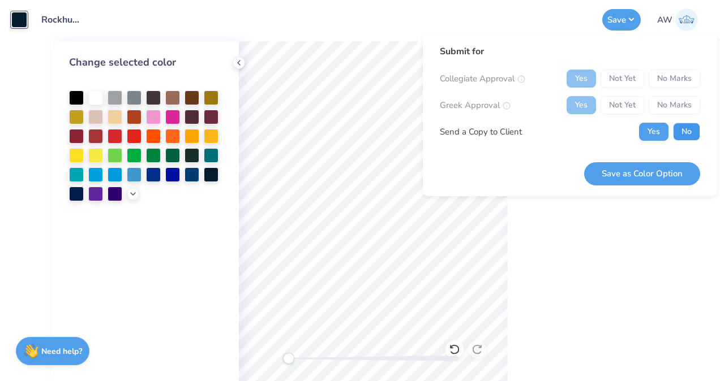
click at [690, 130] on button "No" at bounding box center [686, 132] width 27 height 18
click at [656, 175] on button "Save as Color Option" at bounding box center [642, 173] width 116 height 23
